Goal: Task Accomplishment & Management: Complete application form

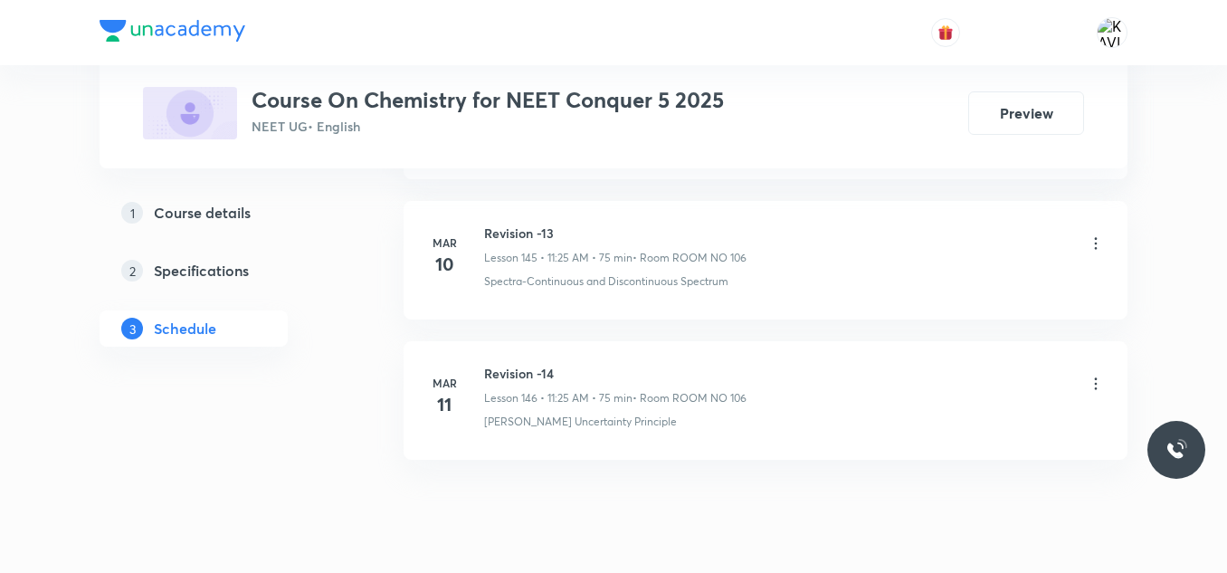
scroll to position [21364, 0]
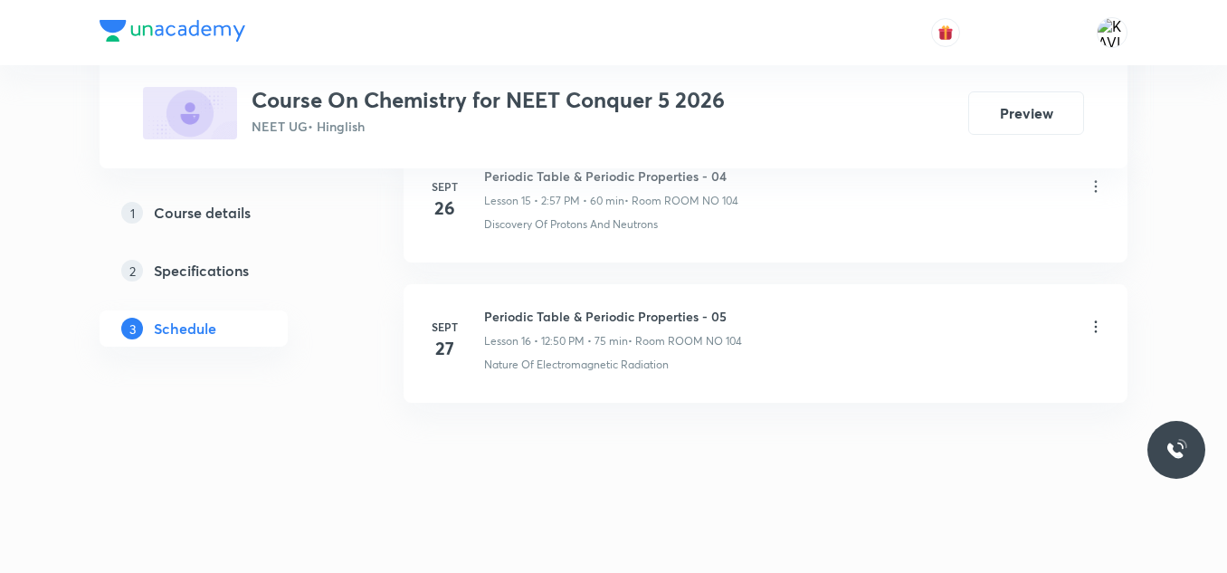
click at [619, 316] on h6 "Periodic Table & Periodic Properties - 05" at bounding box center [613, 316] width 258 height 19
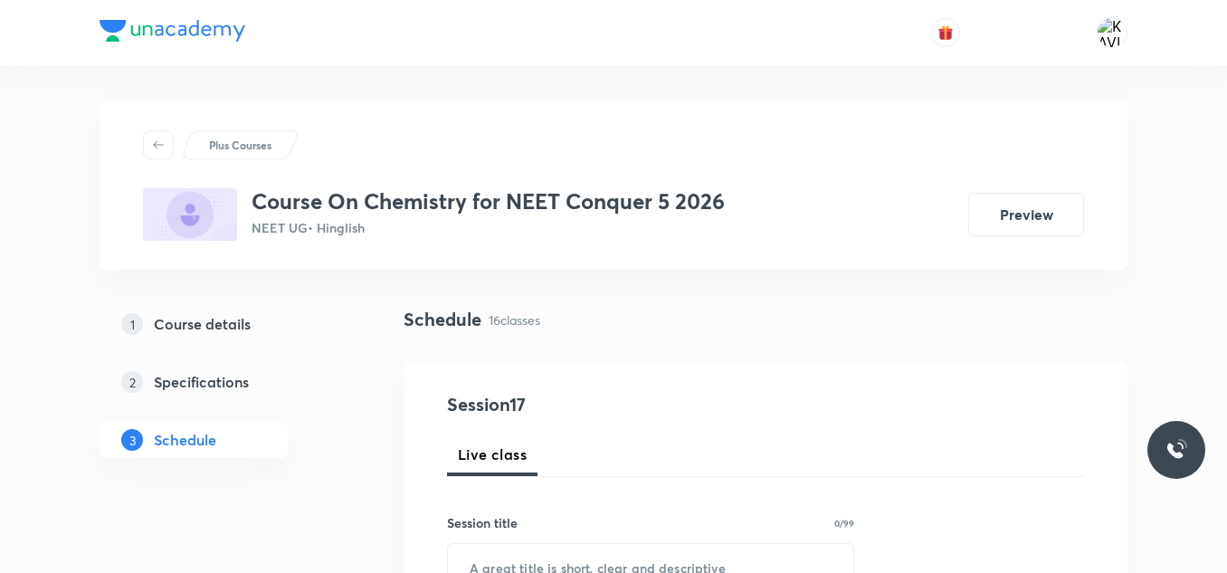
scroll to position [117, 0]
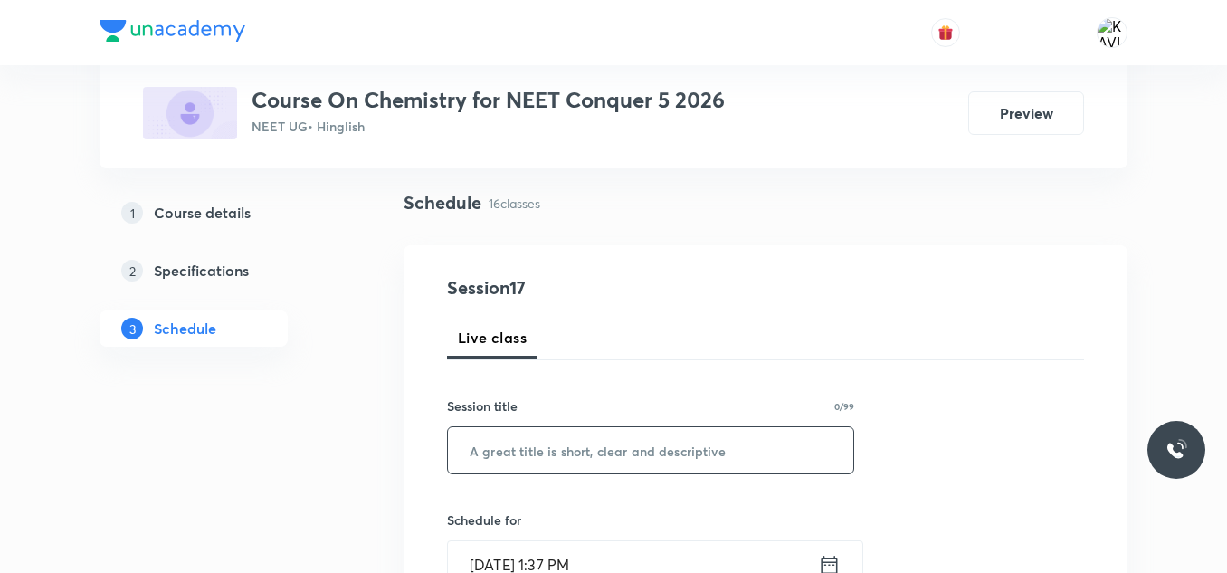
click at [524, 434] on input "text" at bounding box center [651, 450] width 406 height 46
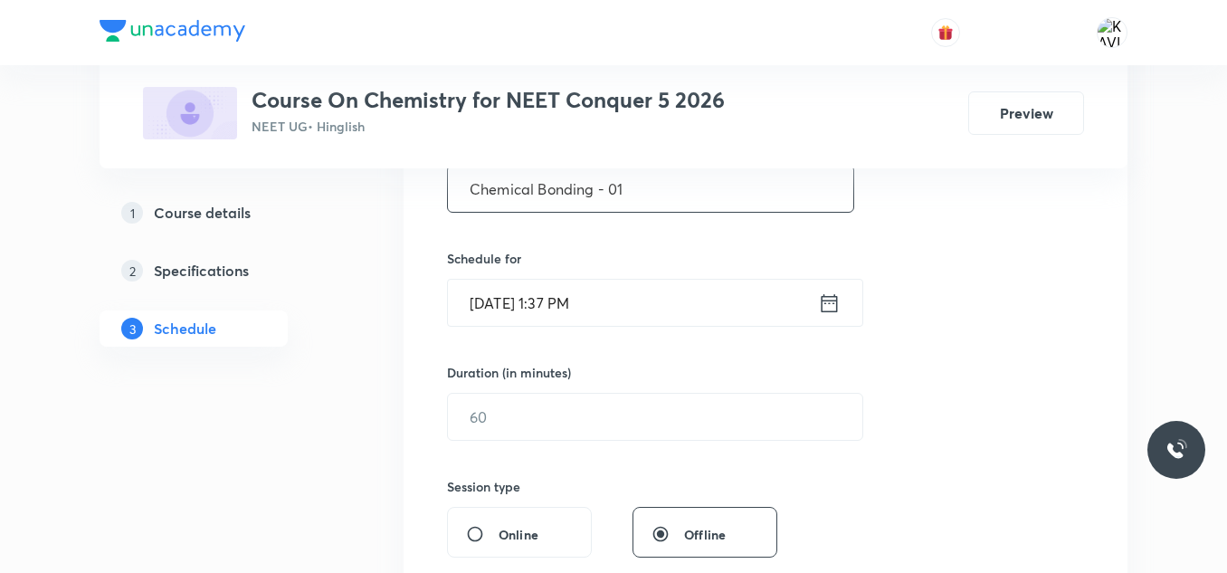
scroll to position [379, 0]
type input "Chemical Bonding - 01"
click at [832, 316] on div "[DATE] 1:37 PM ​" at bounding box center [655, 302] width 416 height 48
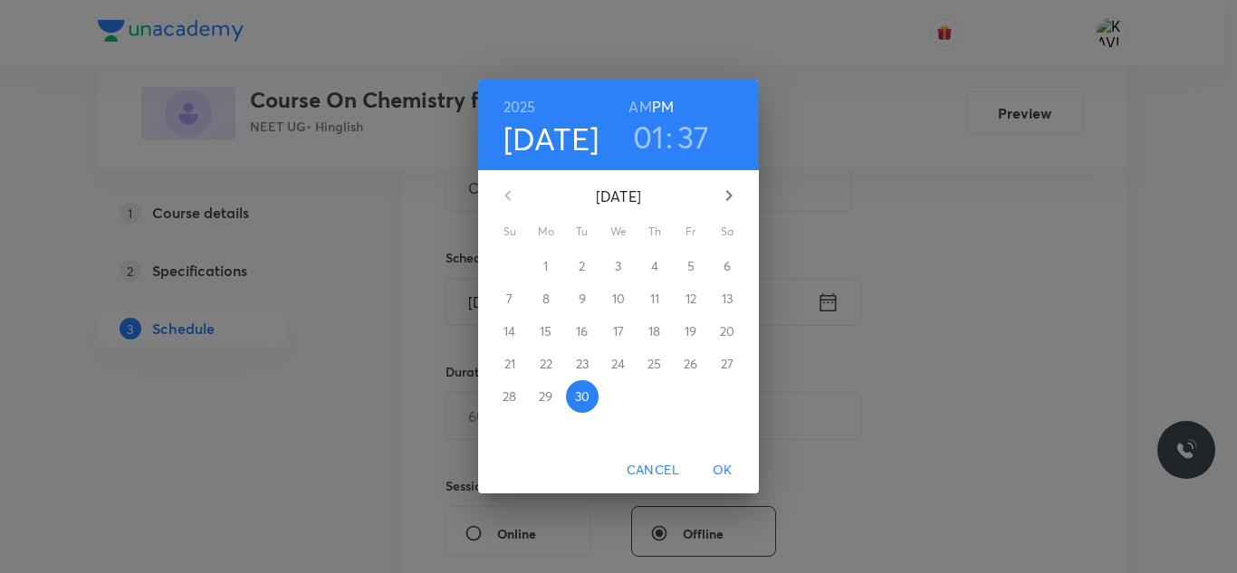
click at [657, 148] on h3 "01" at bounding box center [649, 137] width 32 height 38
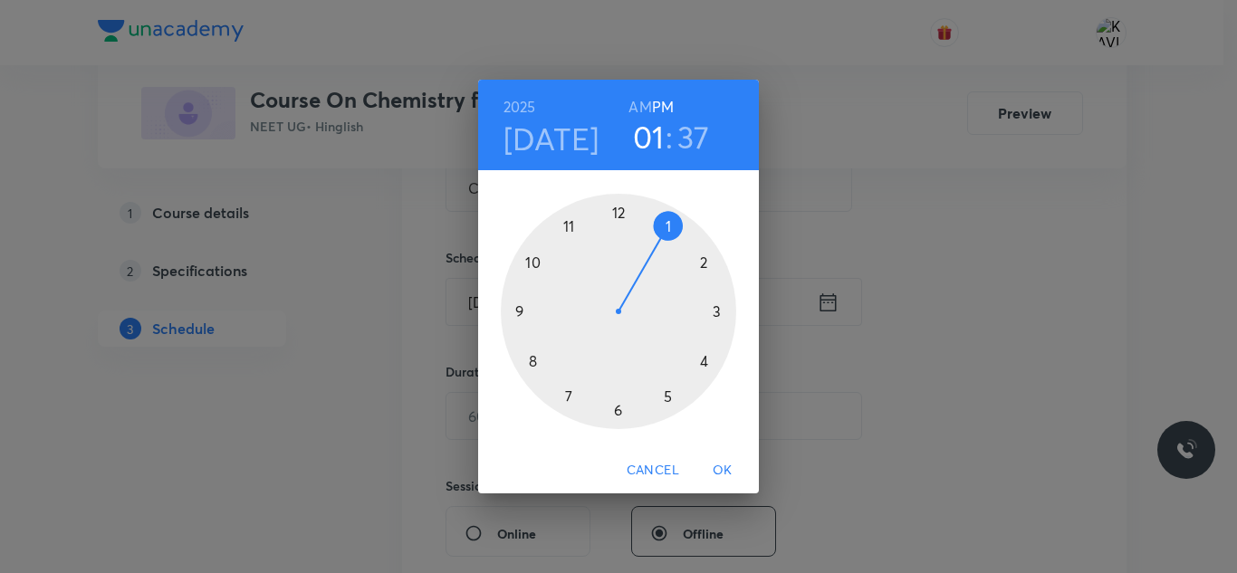
click at [702, 266] on div at bounding box center [618, 311] width 235 height 235
click at [671, 230] on div at bounding box center [618, 311] width 235 height 235
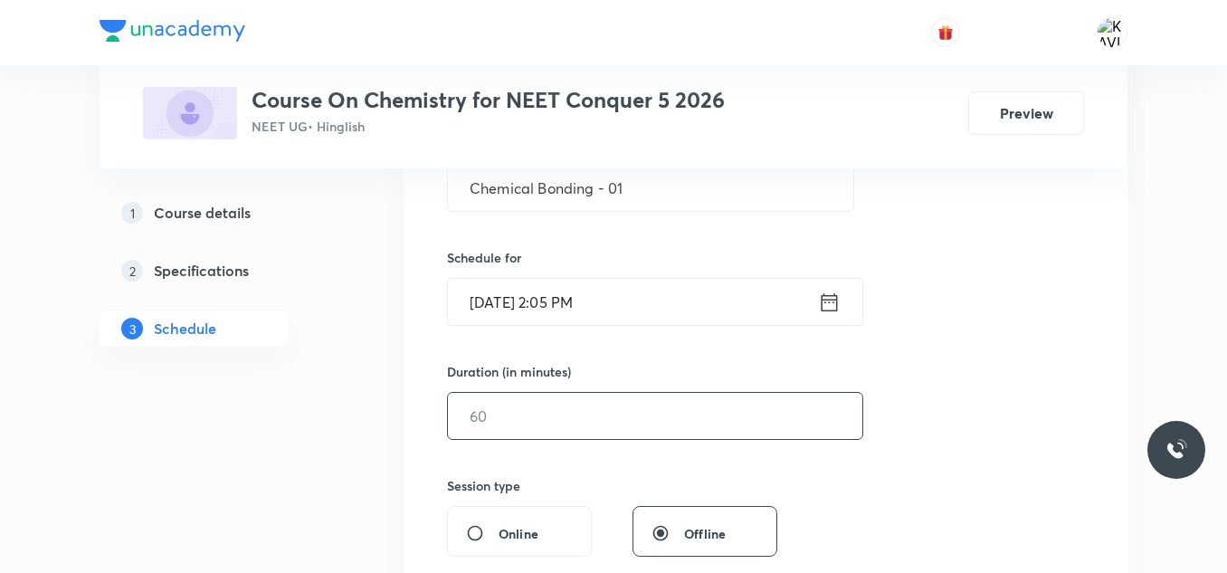
scroll to position [406, 0]
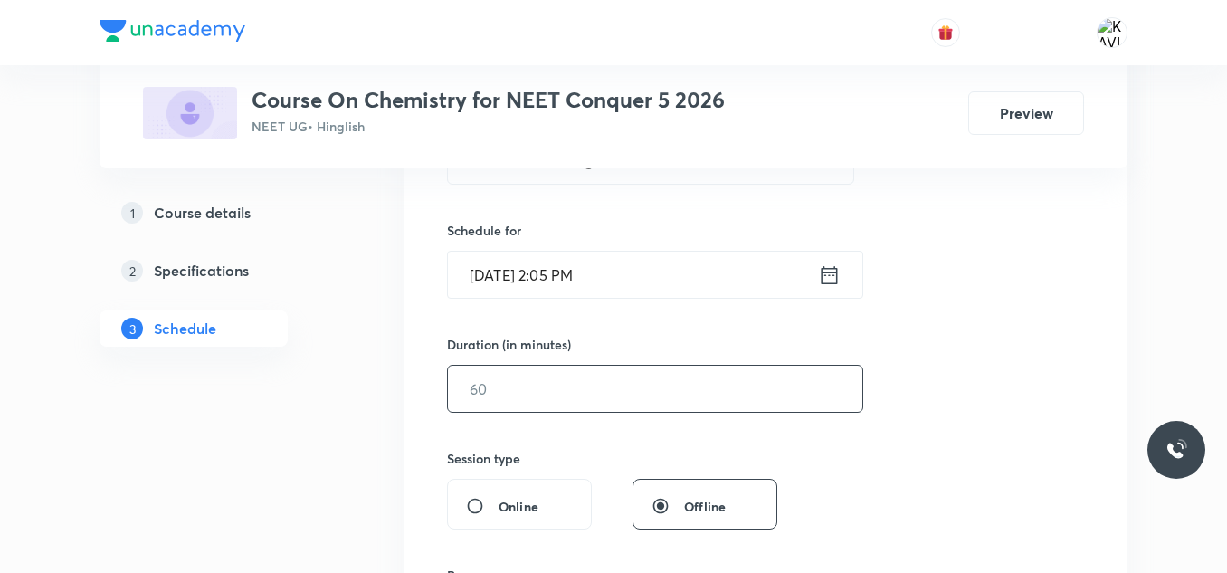
click at [535, 400] on input "text" at bounding box center [655, 389] width 415 height 46
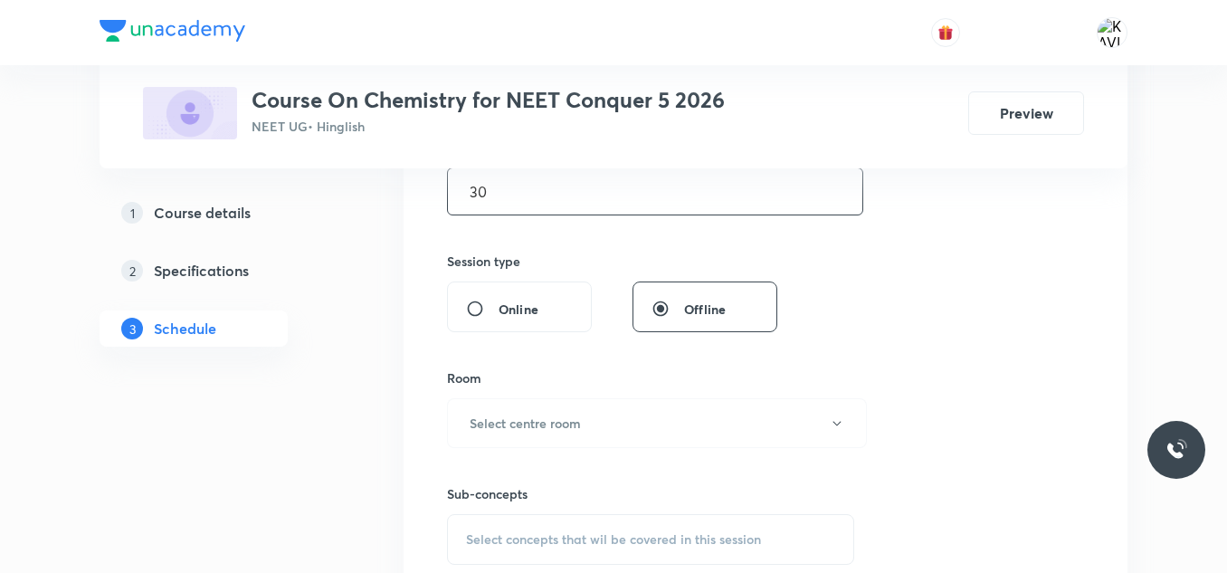
scroll to position [606, 0]
type input "30"
click at [516, 431] on button "Select centre room" at bounding box center [657, 421] width 420 height 50
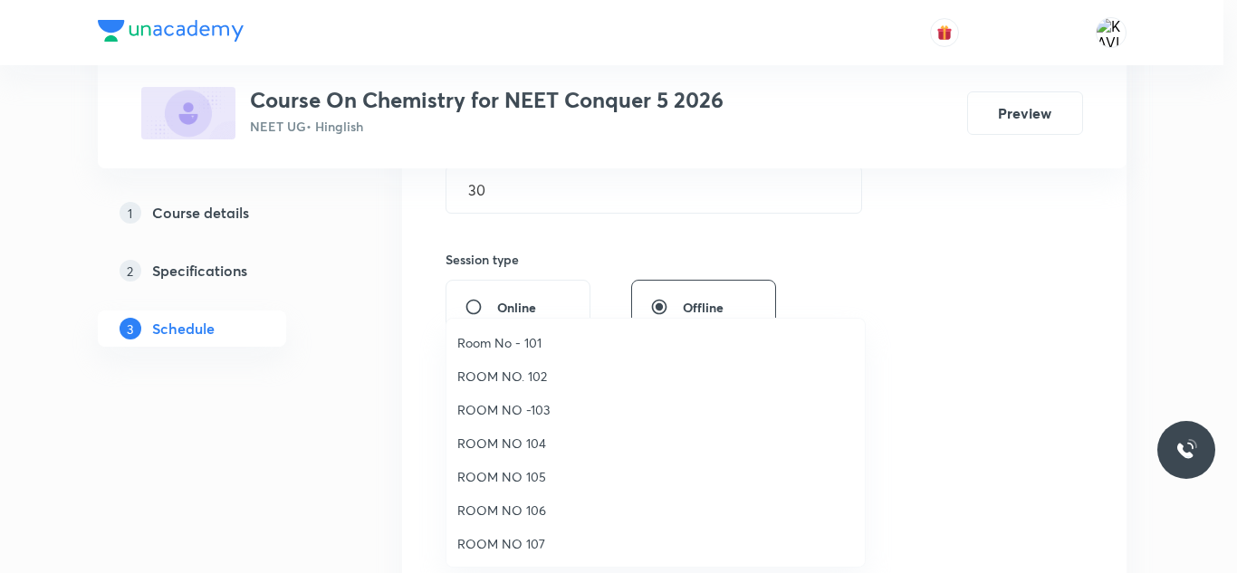
click at [537, 452] on span "ROOM NO 104" at bounding box center [655, 443] width 396 height 19
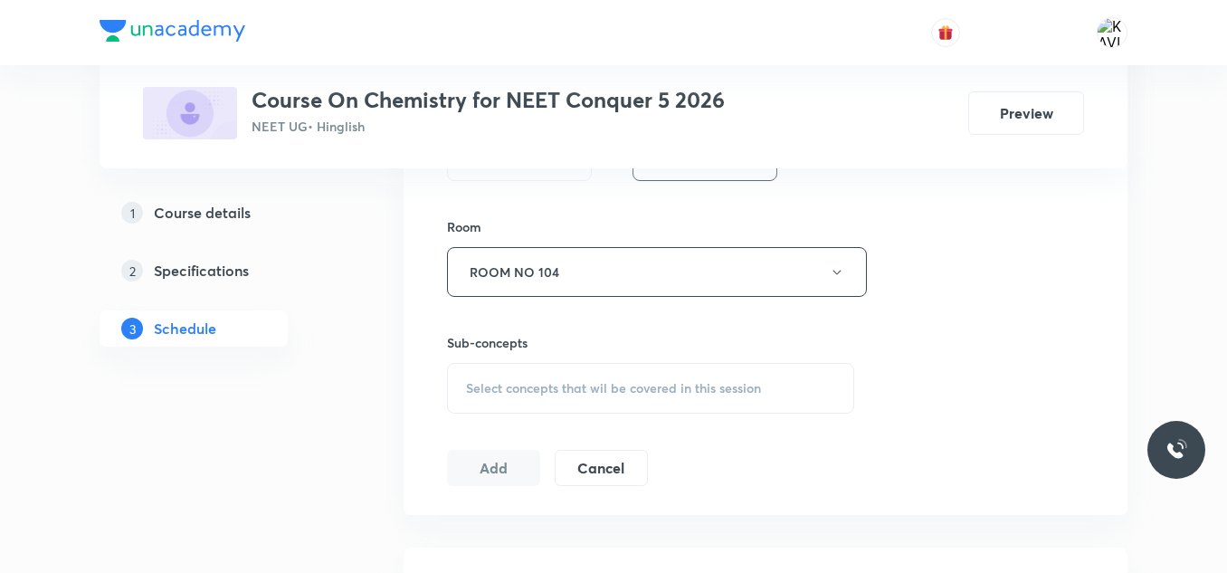
scroll to position [757, 0]
click at [548, 401] on div "Select concepts that wil be covered in this session" at bounding box center [650, 386] width 407 height 51
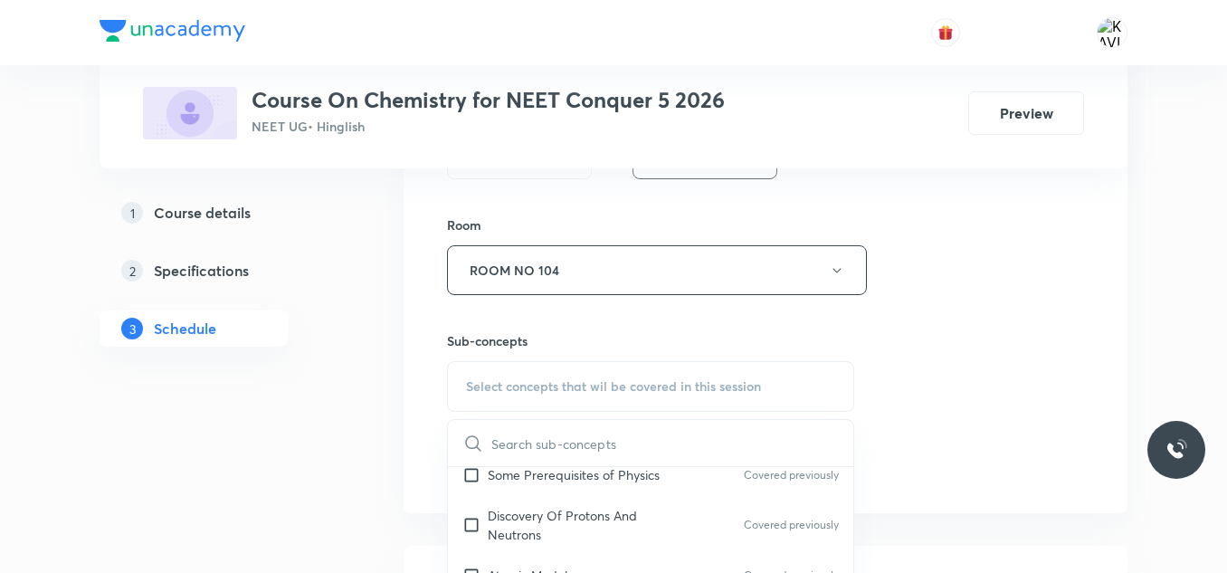
scroll to position [1035, 0]
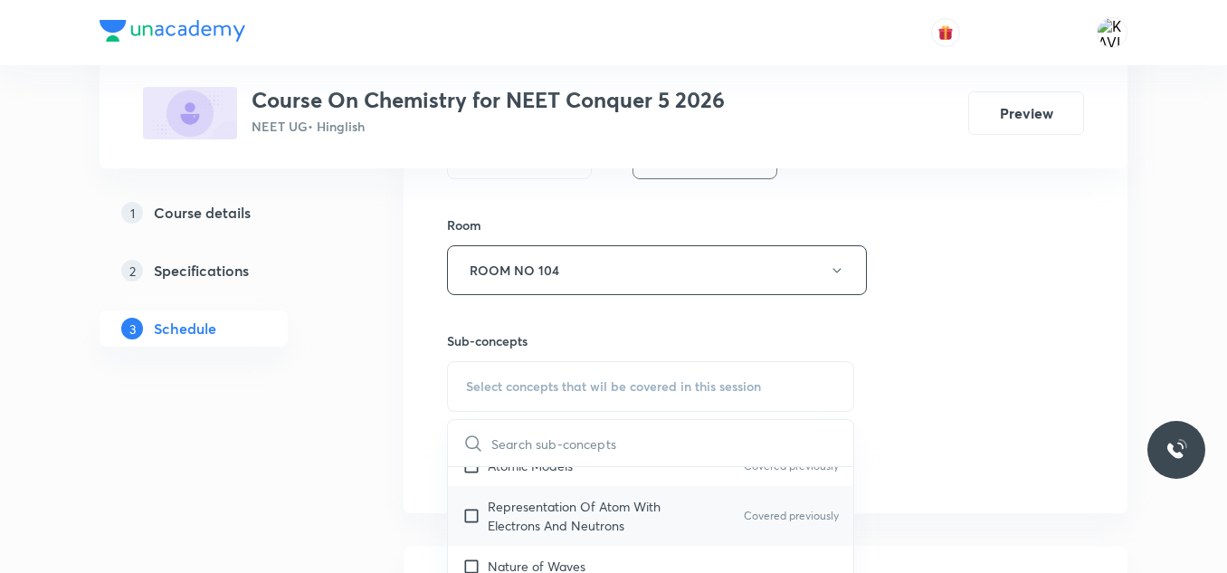
click at [519, 518] on p "Representation Of Atom With Electrons And Neutrons" at bounding box center [579, 516] width 183 height 38
checkbox input "true"
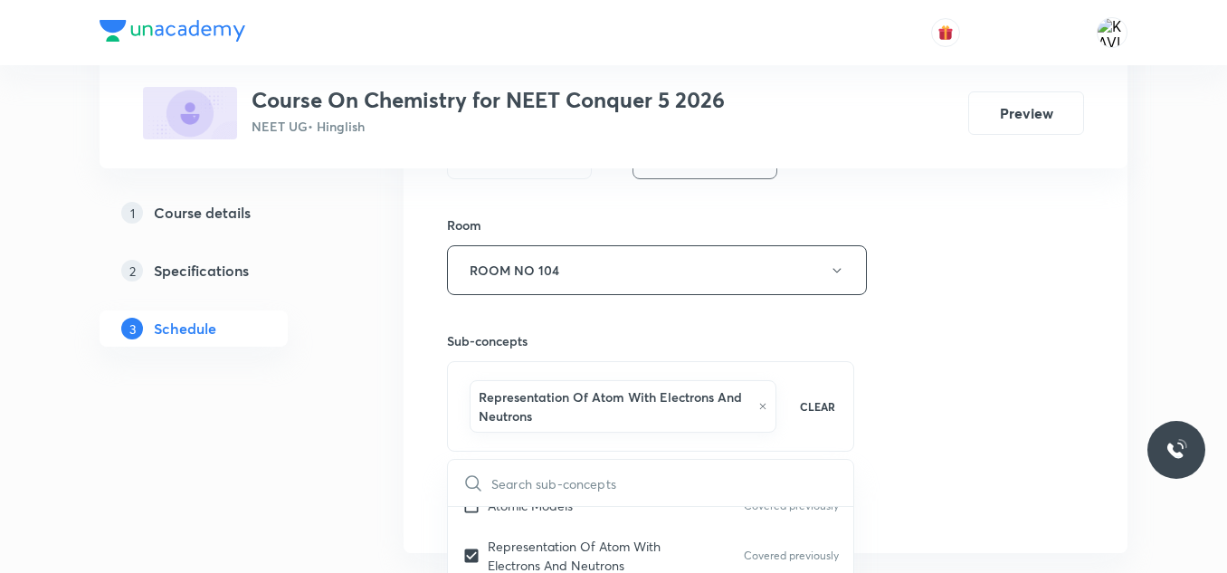
click at [839, 324] on div "Sub-concepts Representation Of Atom With Electrons And Neutrons CLEAR ​ Chemist…" at bounding box center [650, 373] width 407 height 157
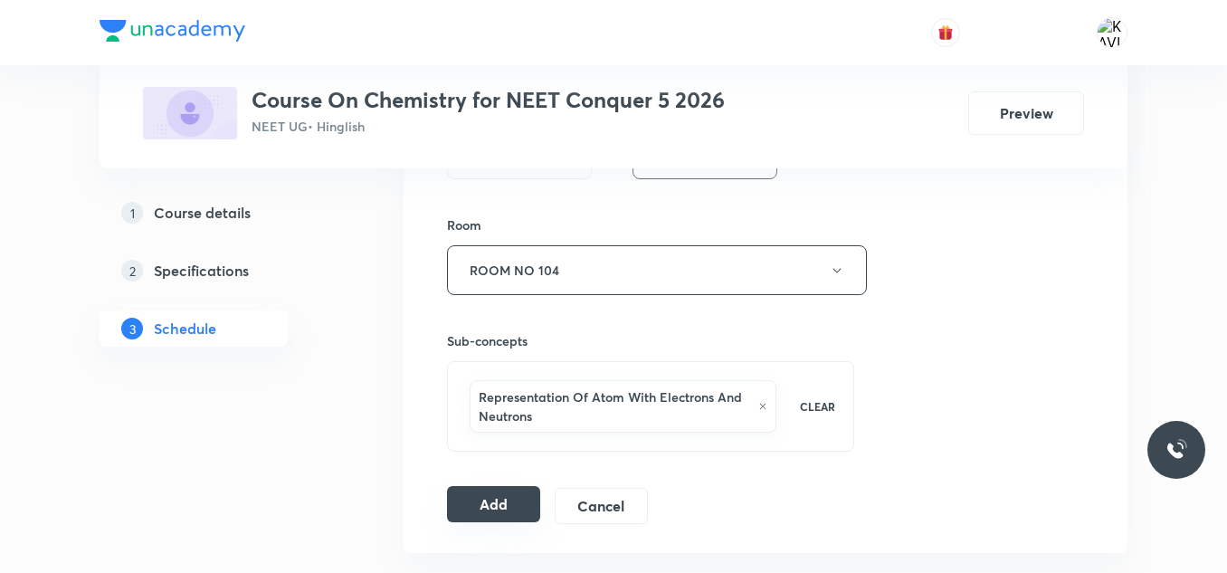
click at [519, 515] on button "Add" at bounding box center [493, 504] width 93 height 36
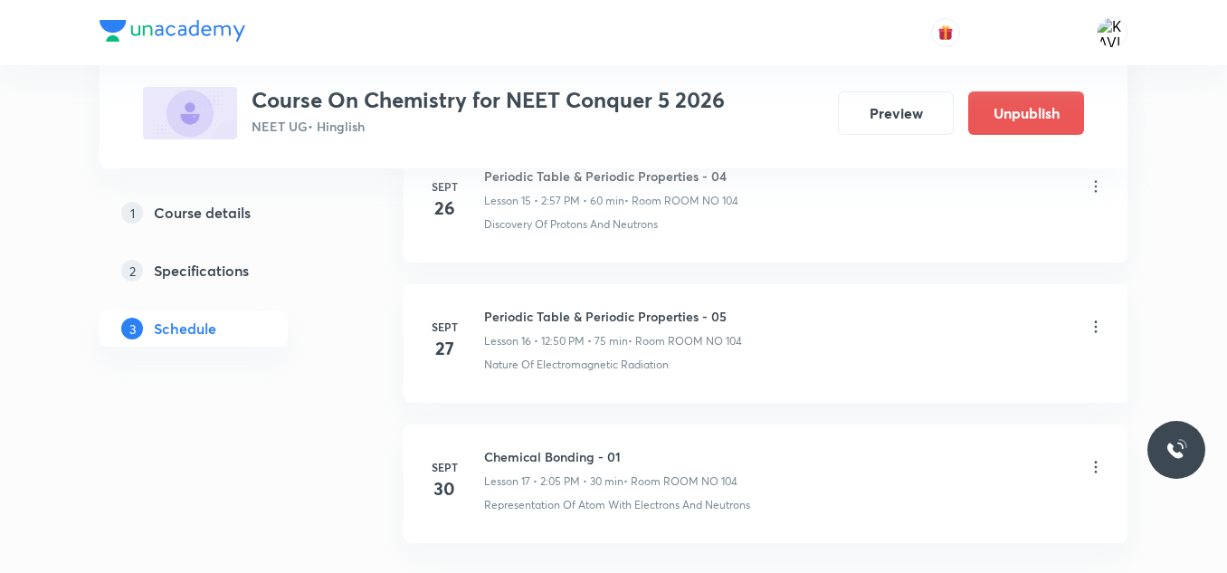
scroll to position [2431, 0]
